Goal: Task Accomplishment & Management: Manage account settings

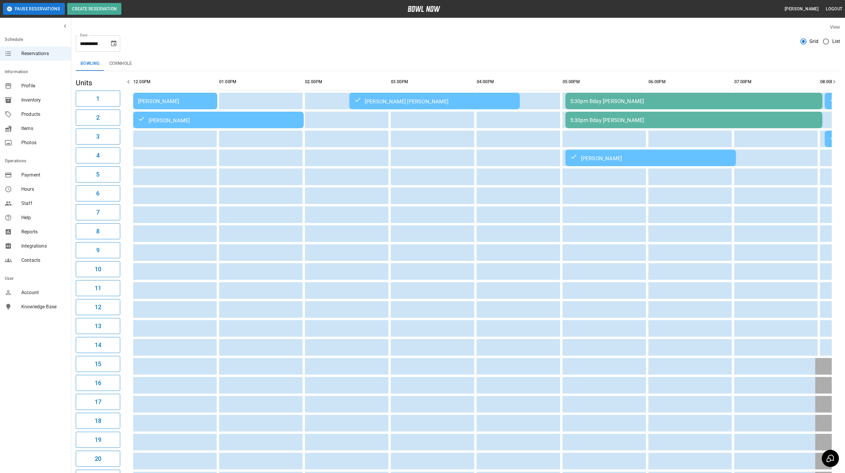
click at [113, 42] on icon "Choose date, selected date is Aug 30, 2025" at bounding box center [113, 43] width 5 height 6
click at [54, 142] on button "31" at bounding box center [55, 142] width 11 height 11
type input "**********"
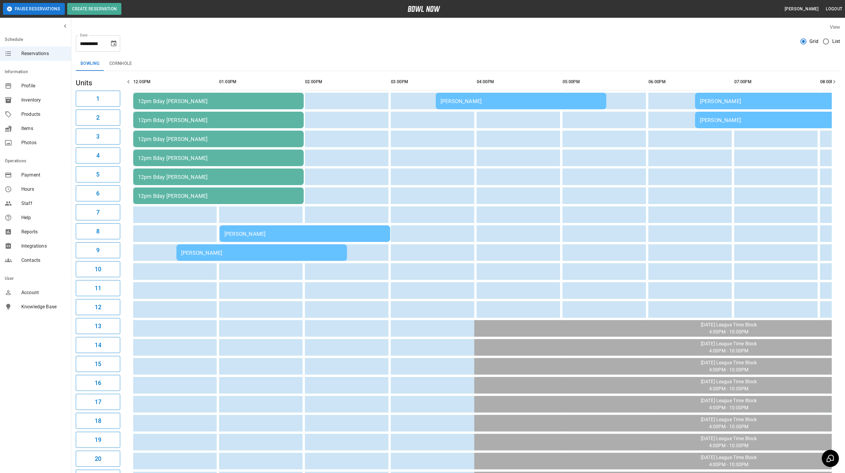
click at [211, 250] on div "[PERSON_NAME]" at bounding box center [261, 253] width 161 height 6
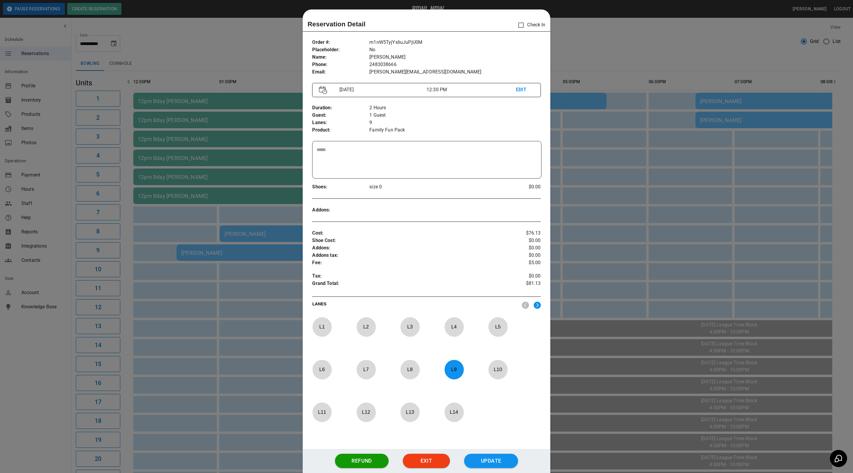
scroll to position [9, 0]
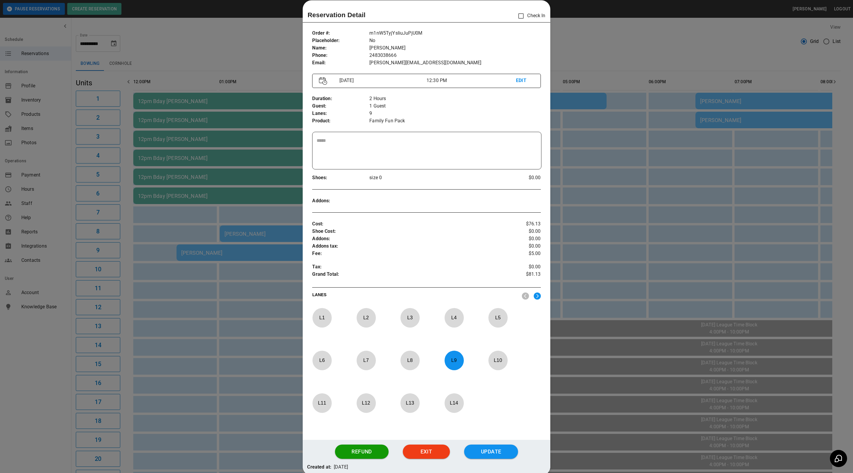
click at [207, 30] on div at bounding box center [426, 236] width 853 height 473
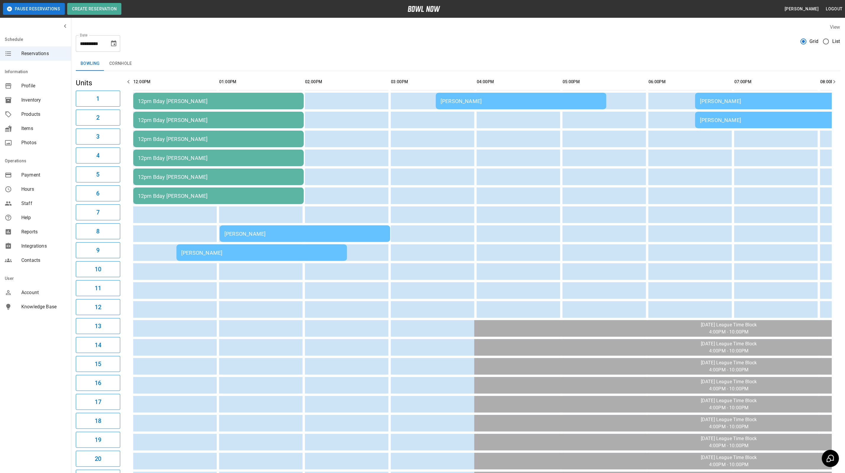
click at [273, 234] on div "[PERSON_NAME]" at bounding box center [304, 234] width 161 height 6
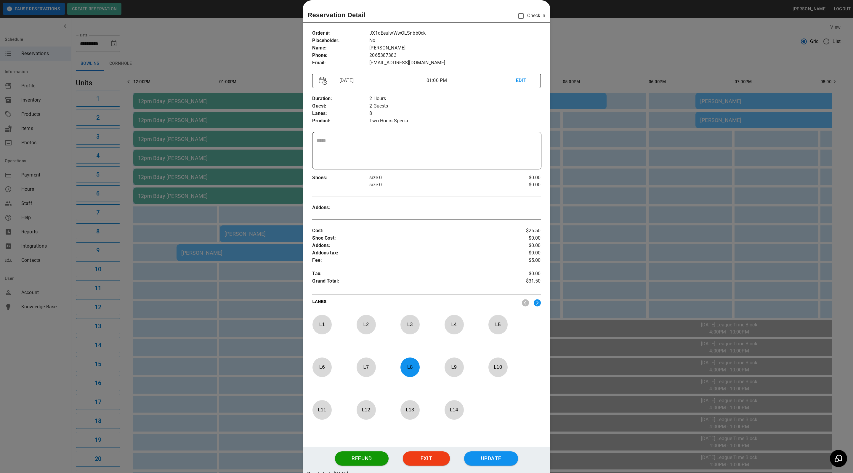
click at [236, 47] on div at bounding box center [426, 236] width 853 height 473
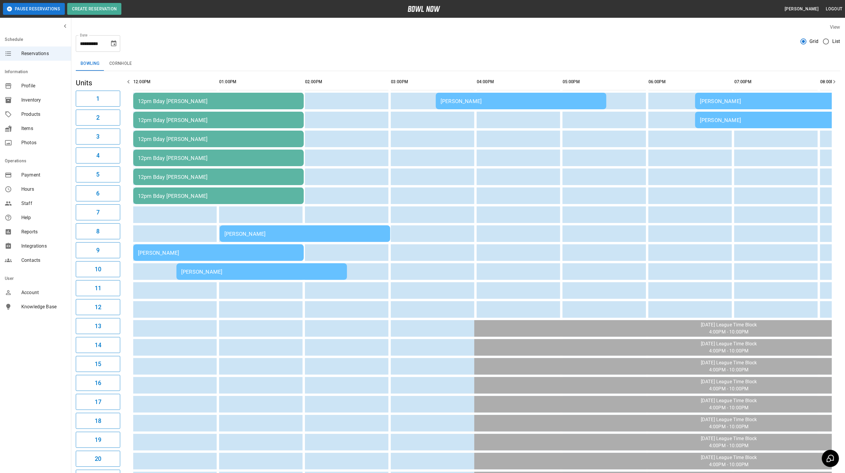
click at [239, 272] on div "[PERSON_NAME]" at bounding box center [261, 272] width 161 height 6
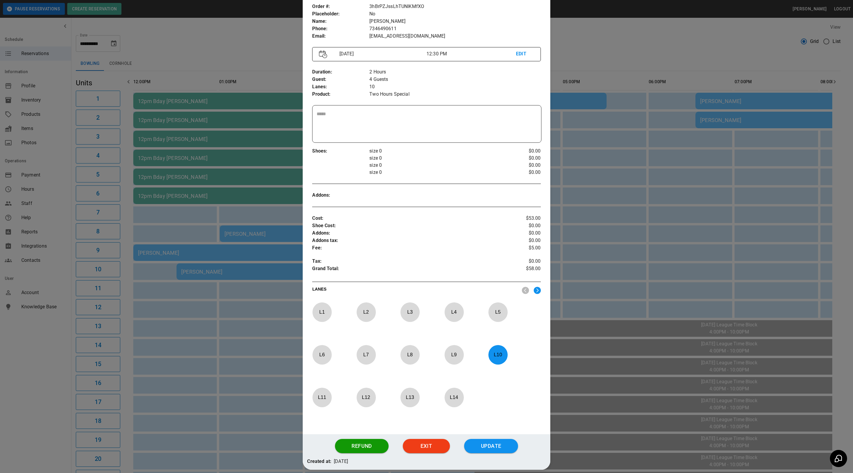
scroll to position [63, 0]
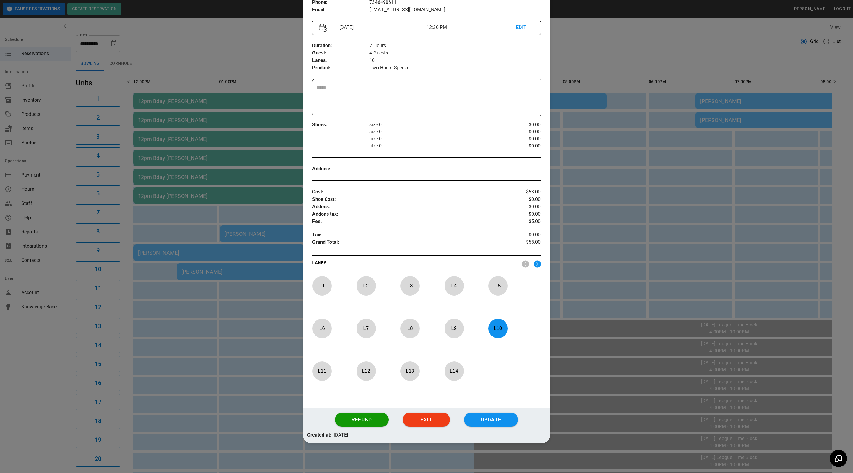
click at [500, 322] on p "L 10" at bounding box center [498, 328] width 20 height 14
drag, startPoint x: 446, startPoint y: 369, endPoint x: 468, endPoint y: 401, distance: 39.4
click at [446, 369] on p "L 14" at bounding box center [454, 371] width 20 height 14
click at [489, 430] on div "Refund Exit Update" at bounding box center [426, 420] width 247 height 24
click at [489, 425] on button "Update" at bounding box center [491, 419] width 54 height 14
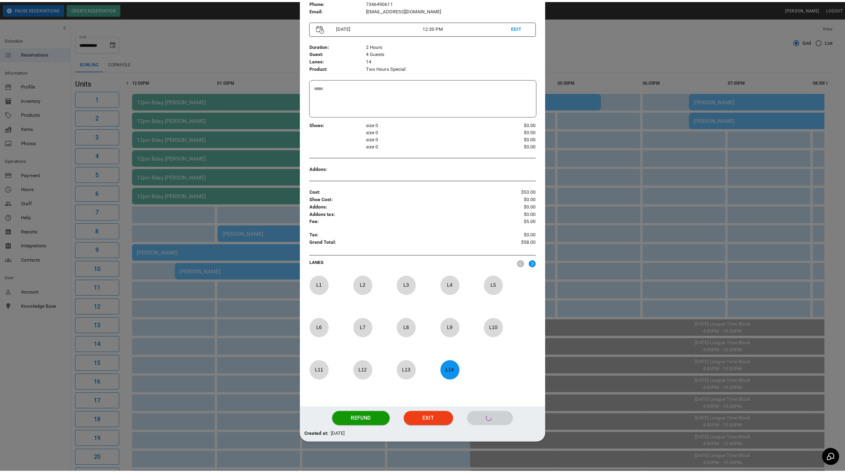
scroll to position [33, 0]
